Goal: Task Accomplishment & Management: Manage account settings

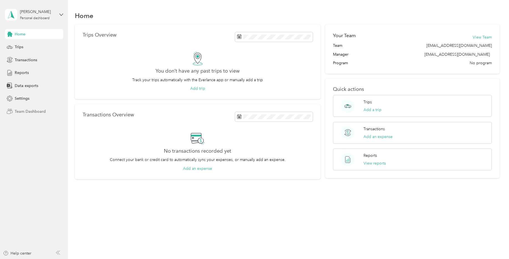
click at [28, 112] on span "Team Dashboard" at bounding box center [30, 112] width 31 height 6
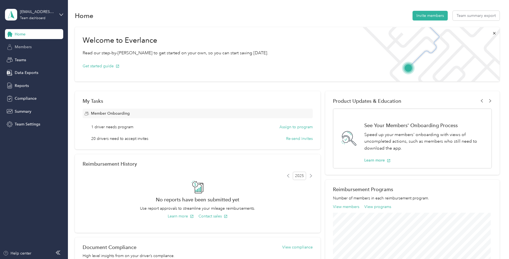
click at [27, 49] on span "Members" at bounding box center [23, 47] width 17 height 6
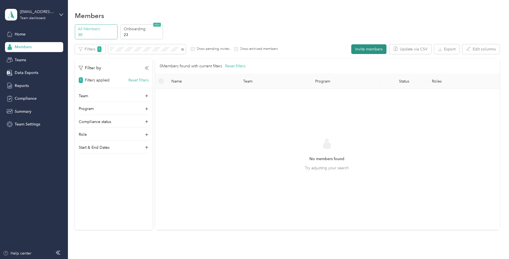
click at [369, 50] on button "Invite members" at bounding box center [369, 49] width 35 height 10
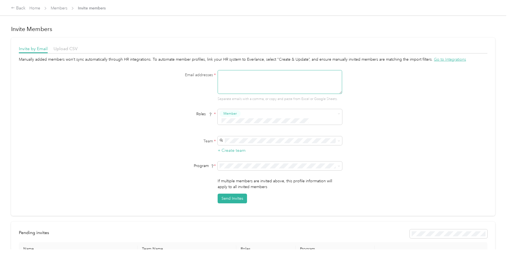
click at [256, 81] on textarea at bounding box center [280, 82] width 125 height 24
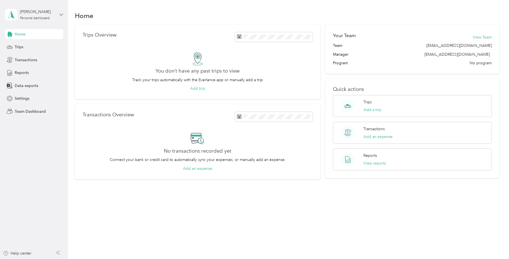
click at [60, 15] on icon at bounding box center [61, 15] width 4 height 4
click at [24, 111] on span "Team Dashboard" at bounding box center [30, 112] width 31 height 6
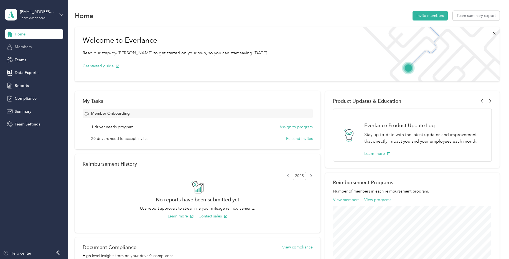
click at [24, 46] on span "Members" at bounding box center [23, 47] width 17 height 6
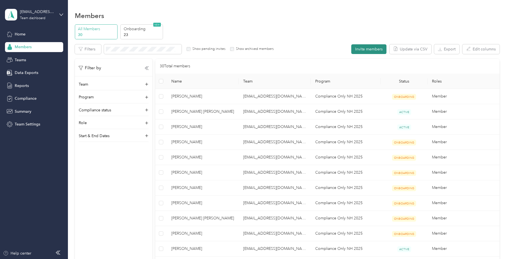
click at [367, 50] on button "Invite members" at bounding box center [369, 49] width 35 height 10
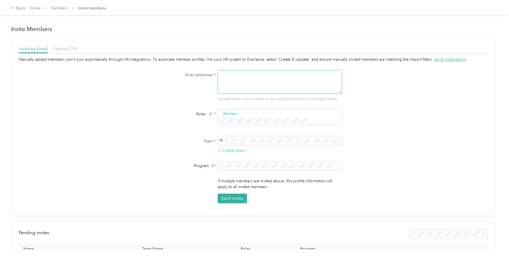
click at [241, 82] on textarea at bounding box center [280, 82] width 125 height 24
type textarea "e"
click at [234, 75] on textarea "[PERSON_NAME][EMAIL_ADDRESS][PERSON_NAME][DOMAIN_NAME]" at bounding box center [280, 82] width 125 height 24
click at [233, 143] on span "[EMAIL_ADDRESS][DOMAIN_NAME]" at bounding box center [253, 142] width 65 height 5
click at [230, 194] on button "Send Invites" at bounding box center [232, 199] width 29 height 10
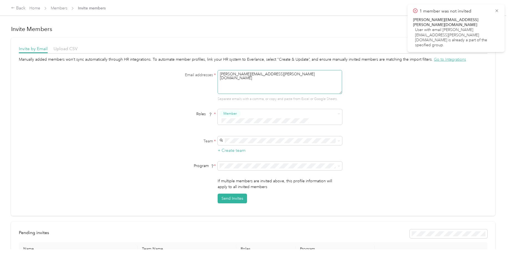
drag, startPoint x: 288, startPoint y: 76, endPoint x: 219, endPoint y: 73, distance: 69.1
click at [219, 73] on textarea "[PERSON_NAME][EMAIL_ADDRESS][PERSON_NAME][DOMAIN_NAME]" at bounding box center [280, 82] width 125 height 24
type textarea "m"
type textarea "M"
click at [237, 194] on button "Send Invites" at bounding box center [232, 199] width 29 height 10
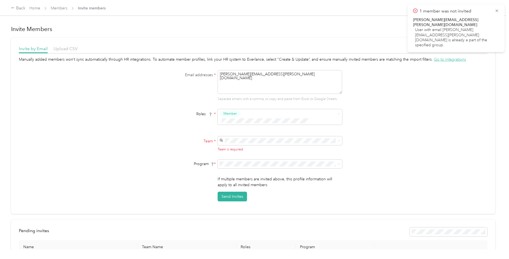
click at [236, 144] on div "[EMAIL_ADDRESS][DOMAIN_NAME] [PERSON_NAME]" at bounding box center [279, 147] width 117 height 13
click at [231, 194] on button "Send Invites" at bounding box center [232, 199] width 29 height 10
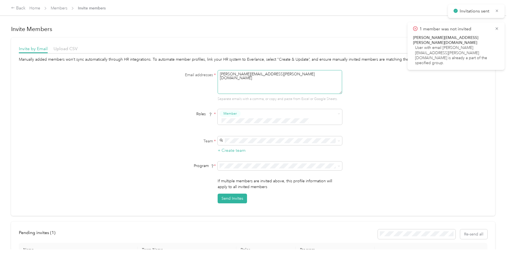
drag, startPoint x: 280, startPoint y: 74, endPoint x: 218, endPoint y: 72, distance: 61.6
click at [218, 72] on textarea "[PERSON_NAME][EMAIL_ADDRESS][PERSON_NAME][DOMAIN_NAME]" at bounding box center [280, 82] width 125 height 24
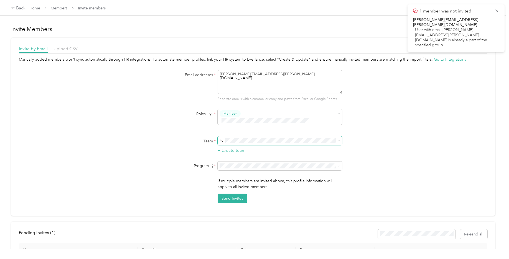
type textarea "[PERSON_NAME][EMAIL_ADDRESS][PERSON_NAME][DOMAIN_NAME]"
click at [239, 142] on span "[EMAIL_ADDRESS][DOMAIN_NAME]" at bounding box center [253, 143] width 65 height 5
click at [234, 194] on button "Send Invites" at bounding box center [232, 199] width 29 height 10
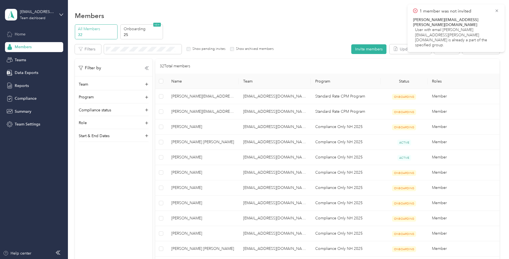
click at [25, 33] on span "Home" at bounding box center [20, 34] width 11 height 6
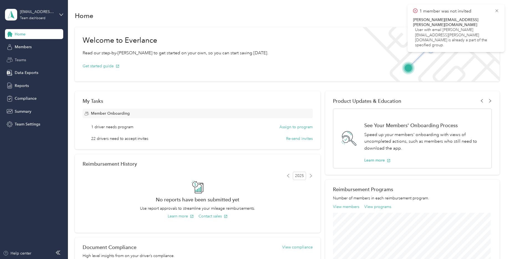
click at [27, 61] on div "Teams" at bounding box center [34, 60] width 58 height 10
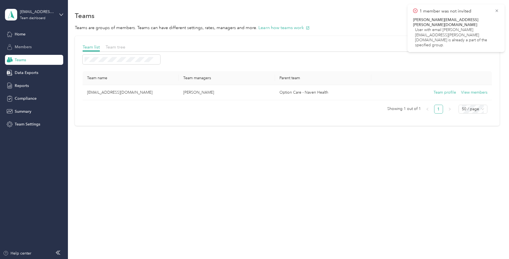
click at [19, 46] on span "Members" at bounding box center [23, 47] width 17 height 6
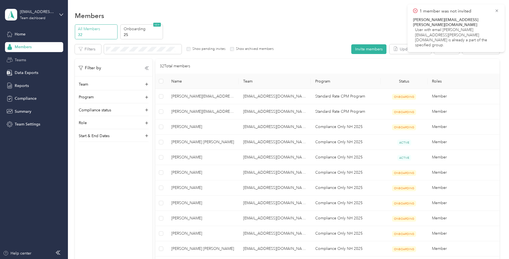
click at [23, 59] on span "Teams" at bounding box center [20, 60] width 11 height 6
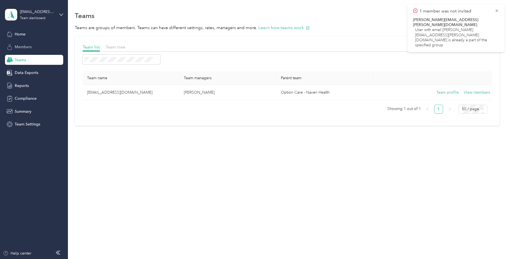
click at [21, 46] on span "Members" at bounding box center [23, 47] width 17 height 6
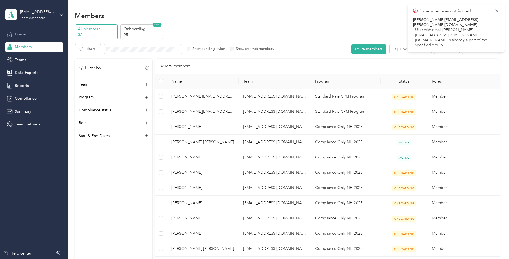
click at [20, 35] on span "Home" at bounding box center [20, 34] width 11 height 6
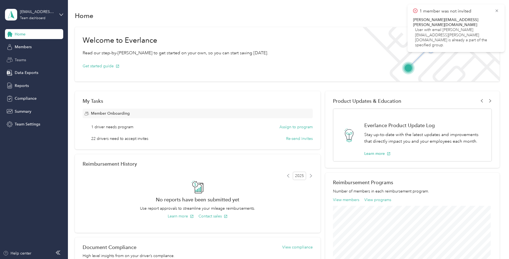
click at [20, 60] on span "Teams" at bounding box center [20, 60] width 11 height 6
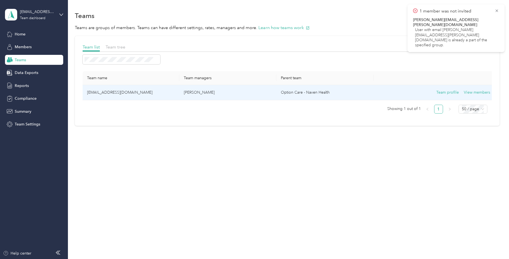
click at [110, 93] on td "[EMAIL_ADDRESS][DOMAIN_NAME]" at bounding box center [131, 92] width 97 height 15
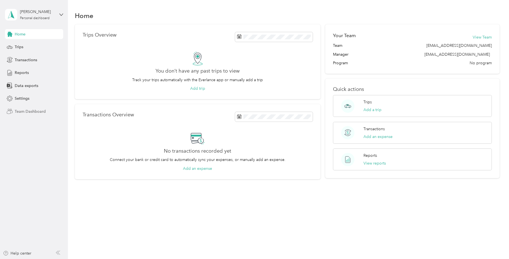
click at [21, 111] on span "Team Dashboard" at bounding box center [30, 112] width 31 height 6
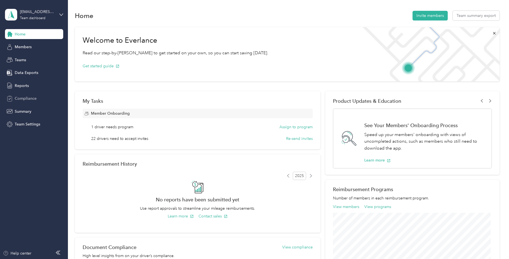
click at [29, 98] on span "Compliance" at bounding box center [26, 99] width 22 height 6
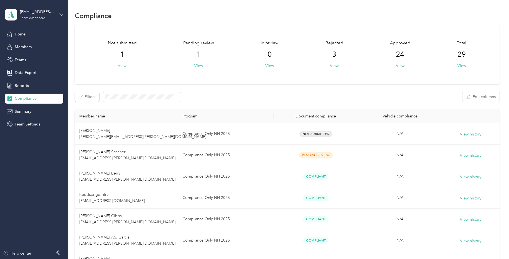
click at [120, 65] on button "View" at bounding box center [122, 66] width 9 height 6
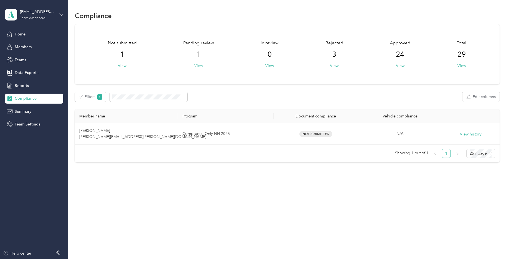
click at [200, 67] on button "View" at bounding box center [198, 66] width 9 height 6
click at [339, 66] on button "View" at bounding box center [334, 66] width 9 height 6
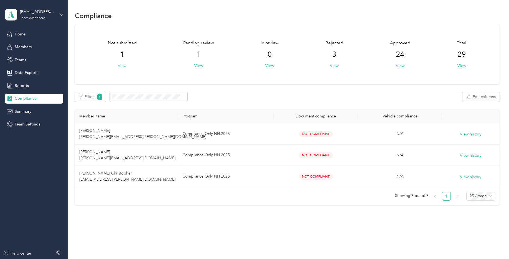
click at [123, 66] on button "View" at bounding box center [122, 66] width 9 height 6
